Goal: Ask a question: Seek information or help from site administrators or community

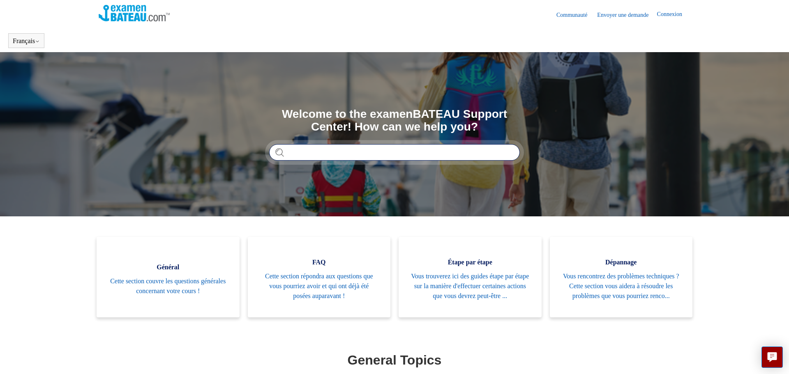
click at [320, 150] on input "Rechercher" at bounding box center [394, 152] width 251 height 16
type input "*****"
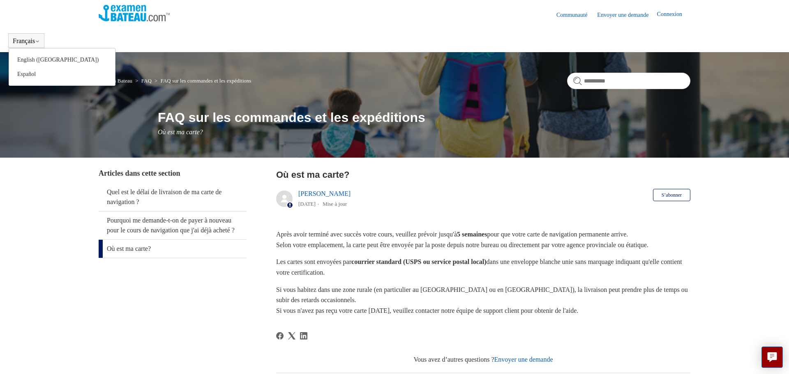
click at [28, 43] on button "Français" at bounding box center [26, 40] width 27 height 7
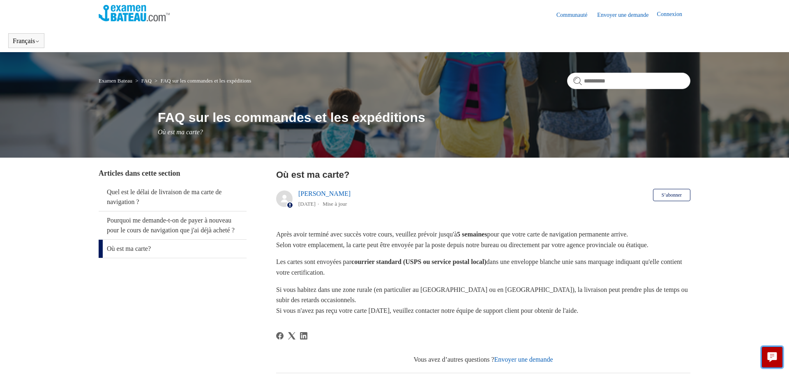
click at [769, 352] on button "Live chat" at bounding box center [771, 357] width 21 height 21
